Goal: Task Accomplishment & Management: Complete application form

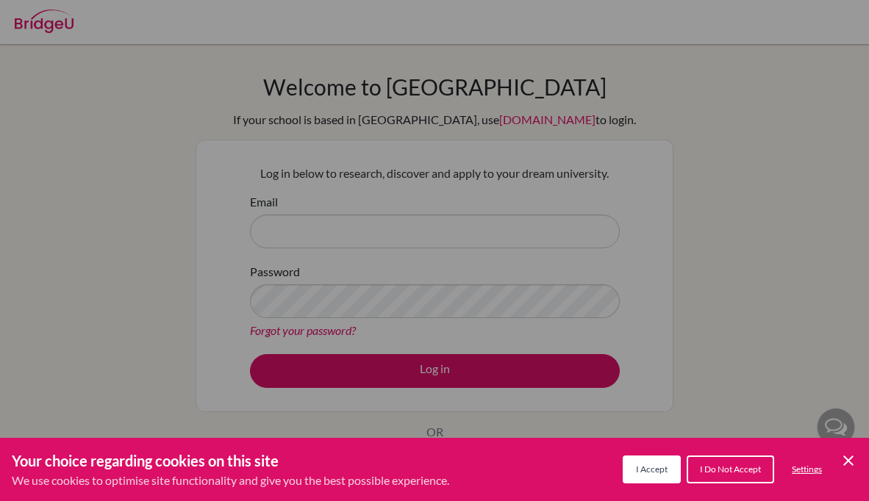
click at [674, 475] on button "I Accept" at bounding box center [652, 470] width 58 height 28
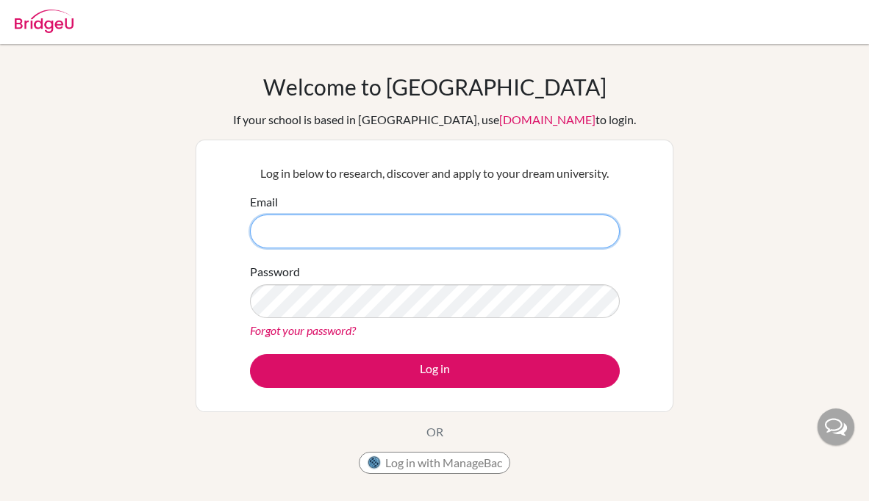
click at [516, 224] on input "Email" at bounding box center [435, 232] width 370 height 34
type input "[EMAIL_ADDRESS][DOMAIN_NAME]"
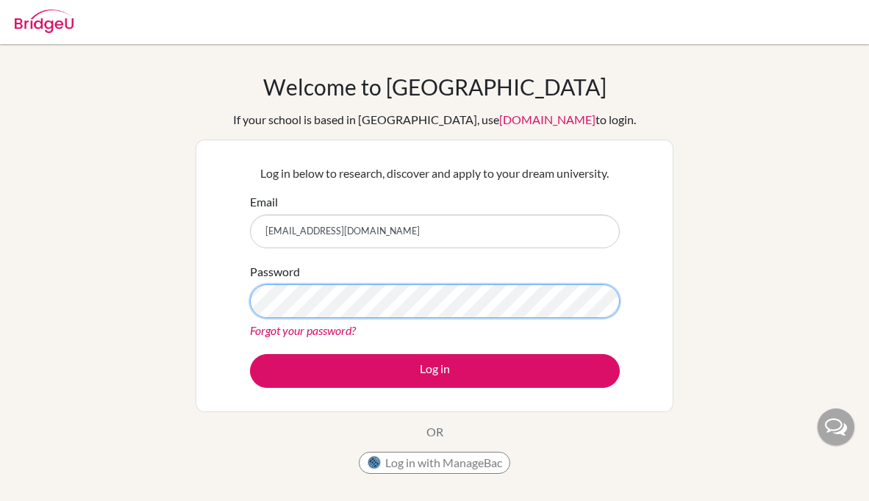
click at [250, 354] on button "Log in" at bounding box center [435, 371] width 370 height 34
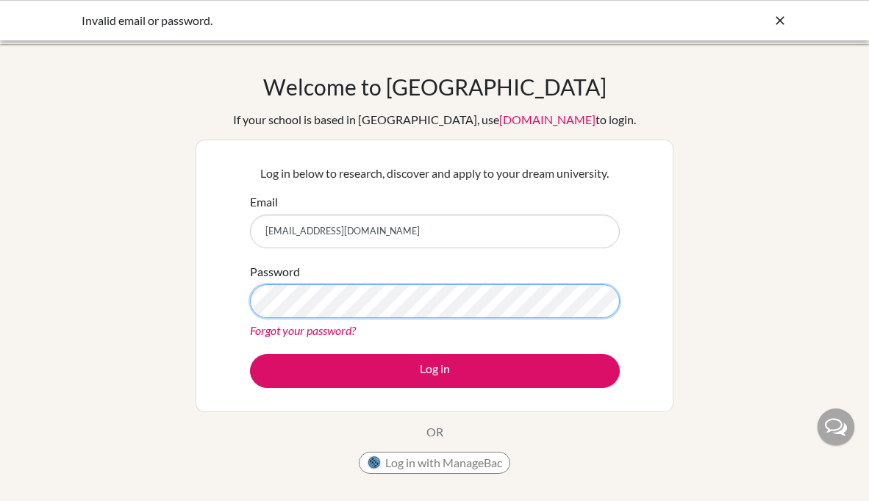
click at [250, 354] on button "Log in" at bounding box center [435, 371] width 370 height 34
